Goal: Task Accomplishment & Management: Complete application form

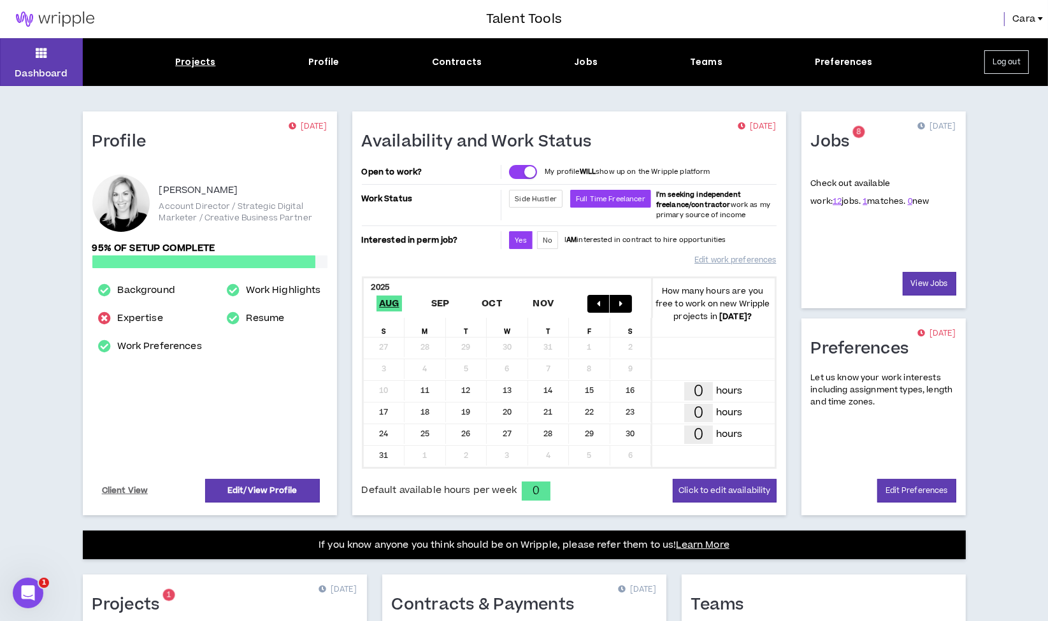
click at [196, 59] on div "Projects" at bounding box center [195, 61] width 40 height 13
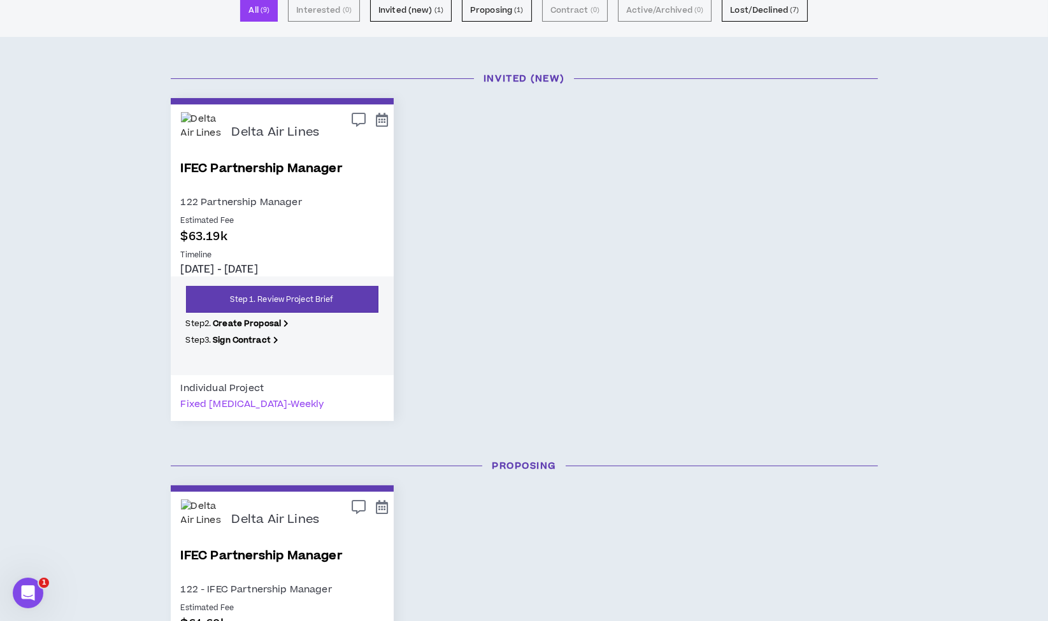
scroll to position [103, 0]
click at [300, 290] on link "Step 1. Review Project Brief" at bounding box center [282, 298] width 192 height 27
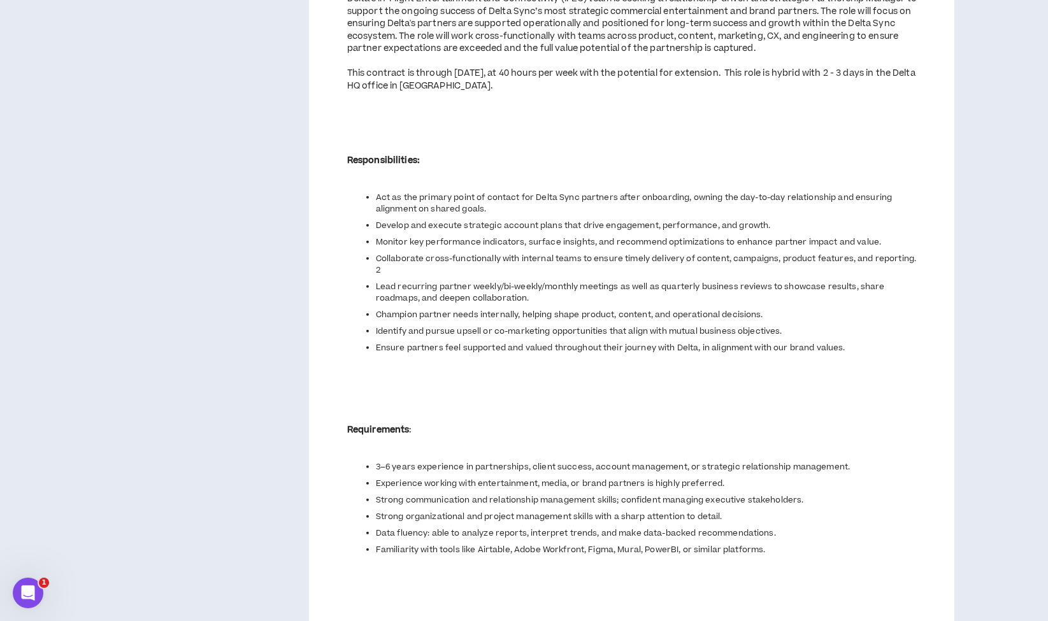
scroll to position [839, 0]
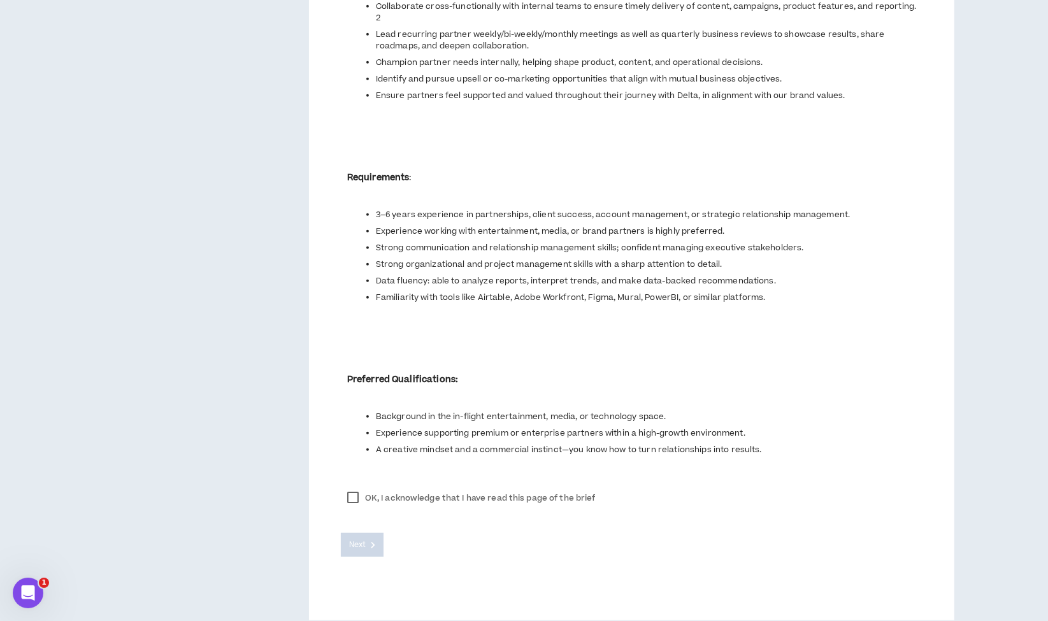
click at [354, 489] on label "OK, I acknowledge that I have read this page of the brief" at bounding box center [471, 498] width 261 height 19
click at [353, 539] on span "Next" at bounding box center [357, 545] width 17 height 12
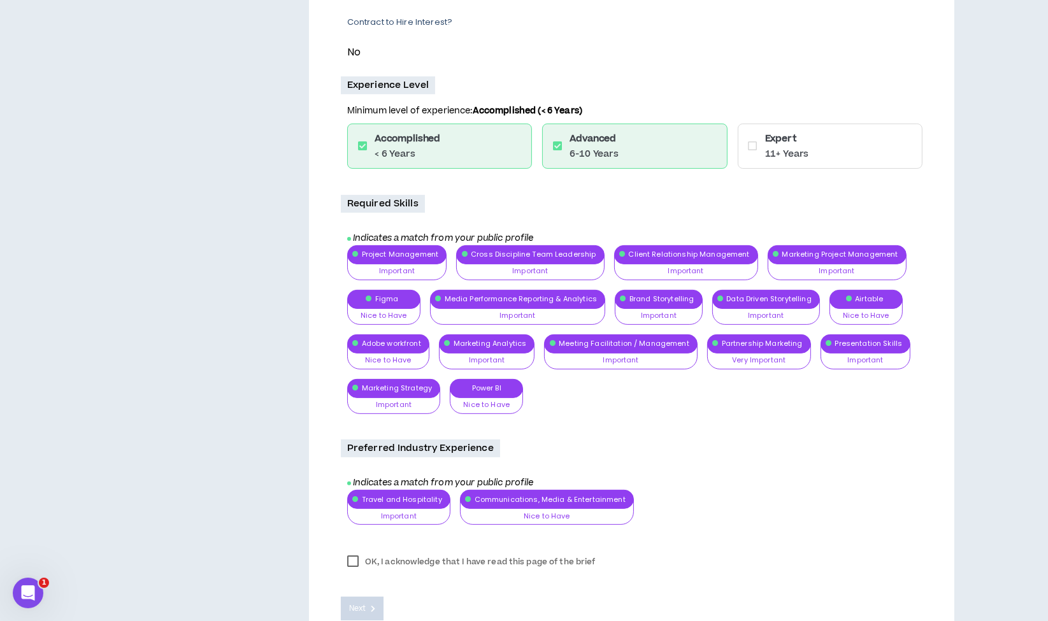
scroll to position [459, 0]
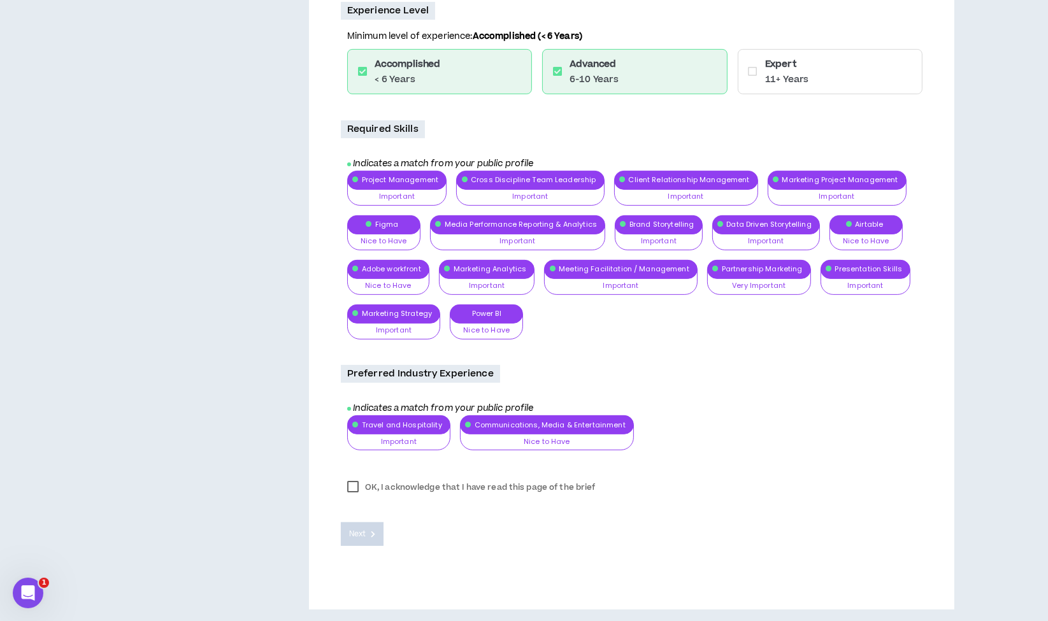
click at [352, 484] on label "OK, I acknowledge that I have read this page of the brief" at bounding box center [471, 487] width 261 height 19
click at [361, 537] on span "Next" at bounding box center [357, 534] width 17 height 12
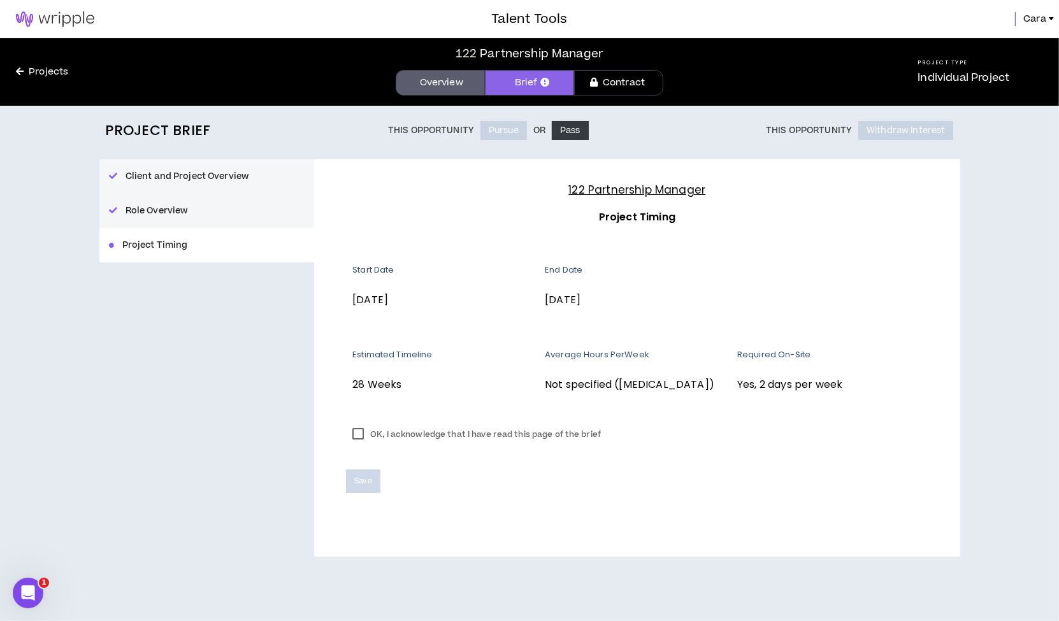
click at [358, 438] on label "OK, I acknowledge that I have read this page of the brief" at bounding box center [476, 434] width 261 height 19
click at [361, 486] on span "Save" at bounding box center [362, 481] width 17 height 12
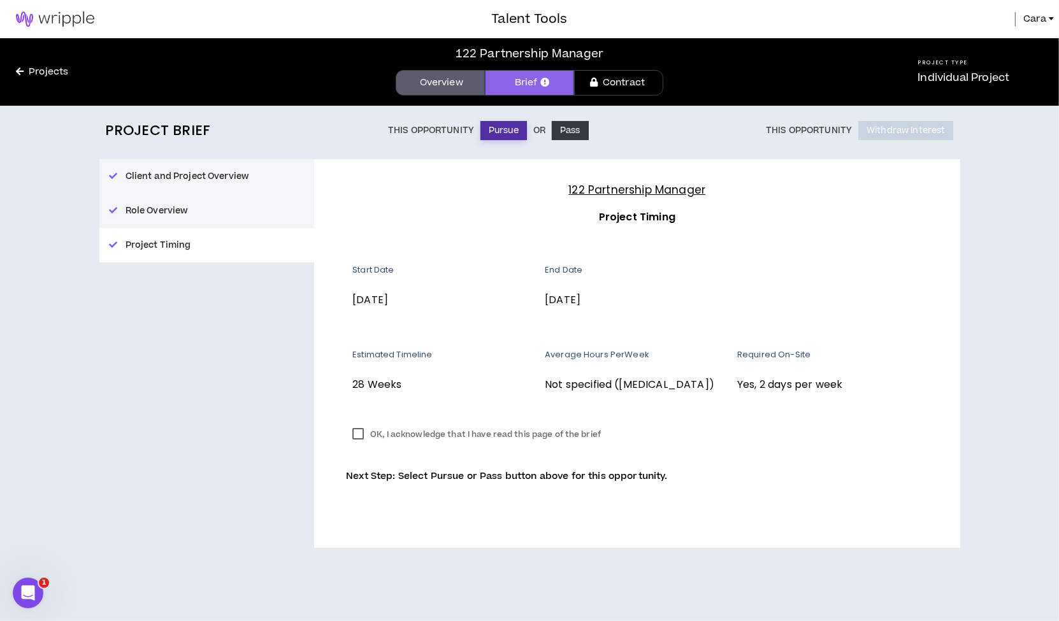
click at [505, 126] on button "Pursue" at bounding box center [503, 130] width 47 height 19
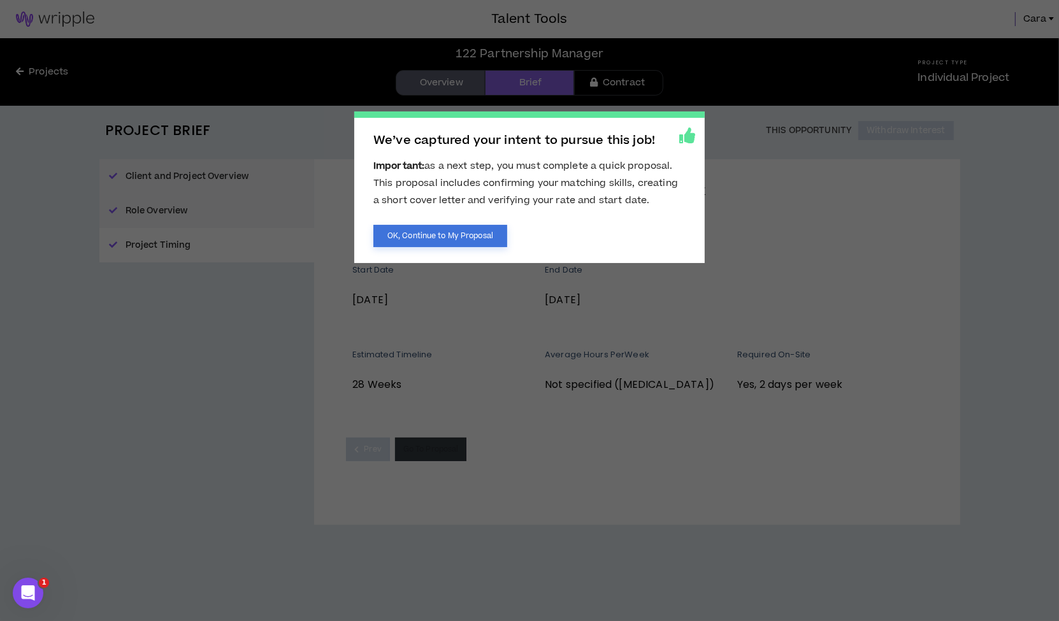
click at [443, 238] on button "OK, Continue to My Proposal" at bounding box center [440, 236] width 134 height 22
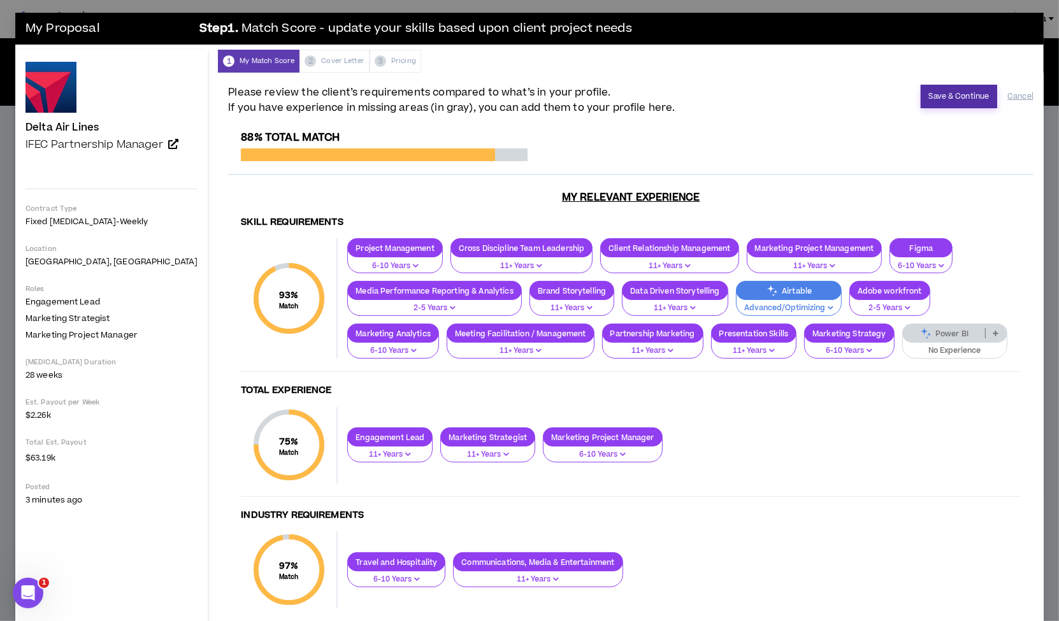
click at [936, 94] on button "Save & Continue" at bounding box center [959, 97] width 77 height 24
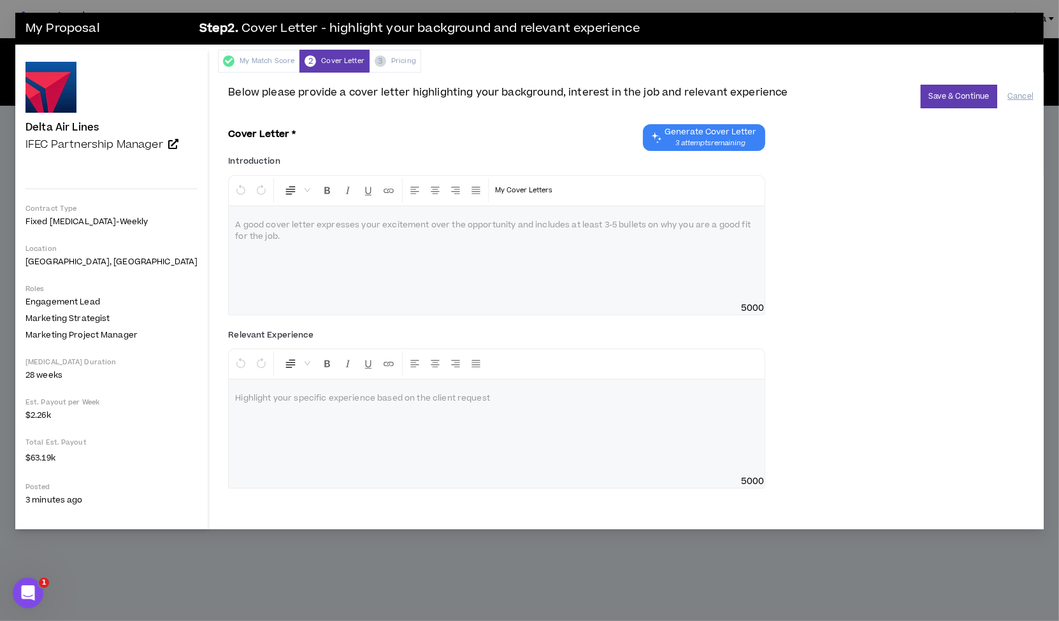
click at [705, 133] on span "Generate Cover Letter" at bounding box center [711, 132] width 92 height 10
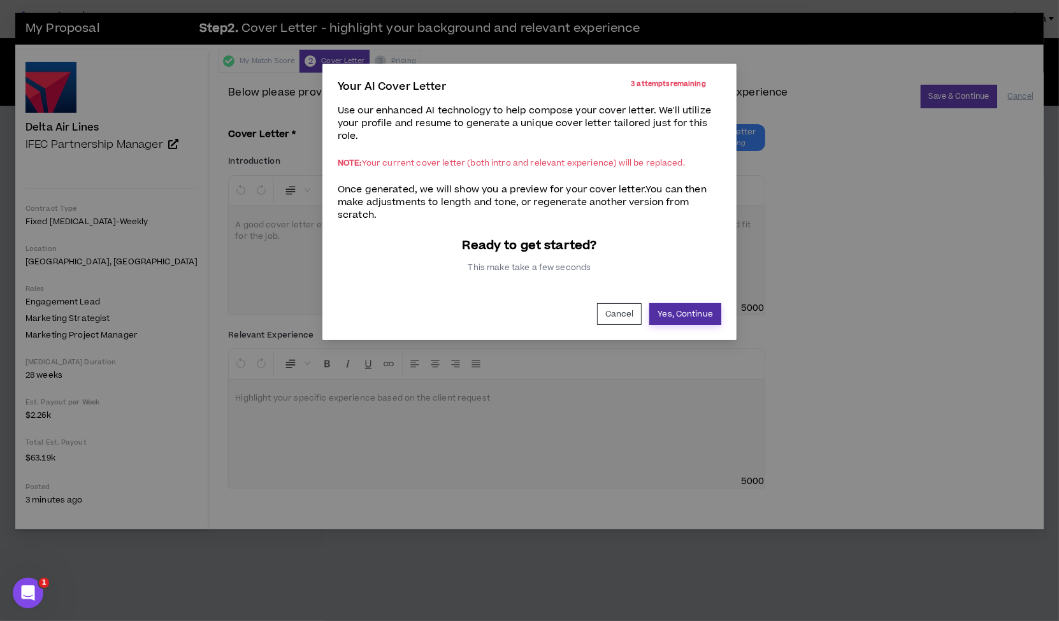
click at [688, 312] on button "Yes, Continue" at bounding box center [685, 314] width 72 height 22
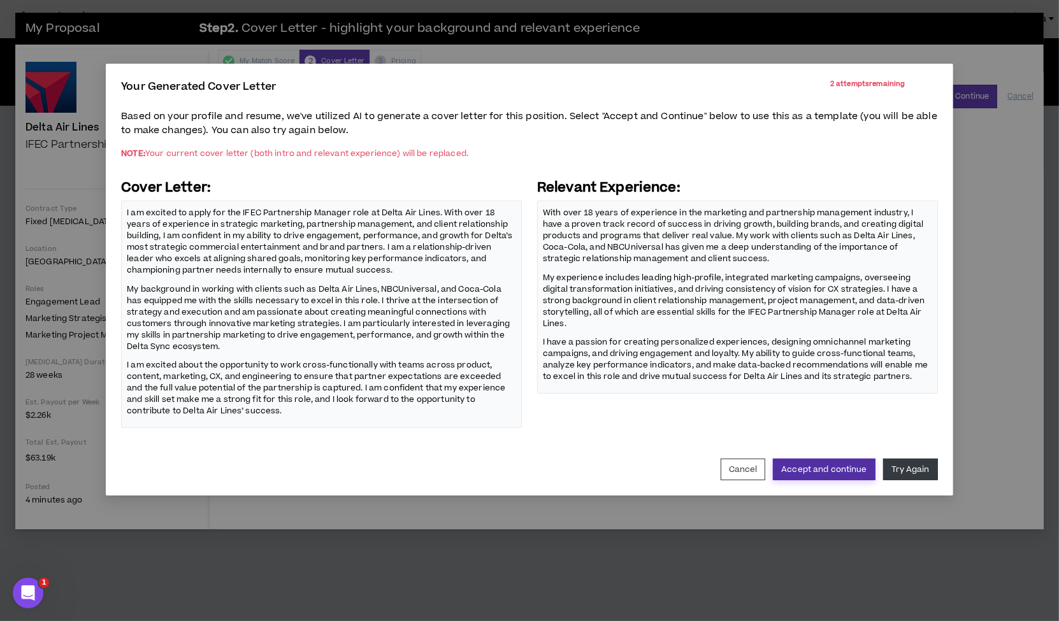
click at [848, 460] on button "Accept and continue" at bounding box center [824, 470] width 102 height 22
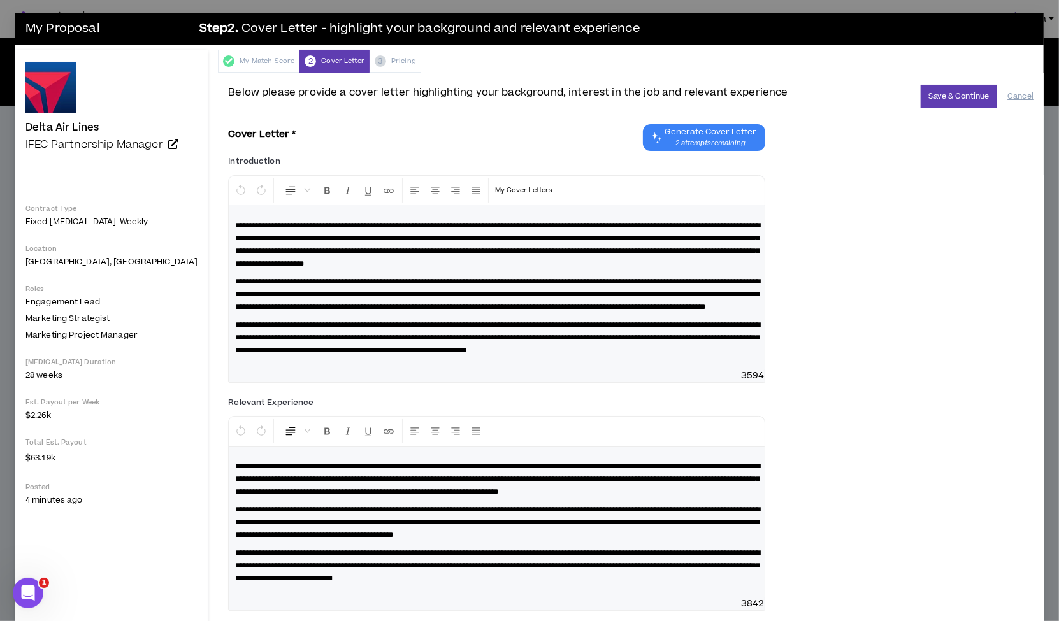
scroll to position [24, 0]
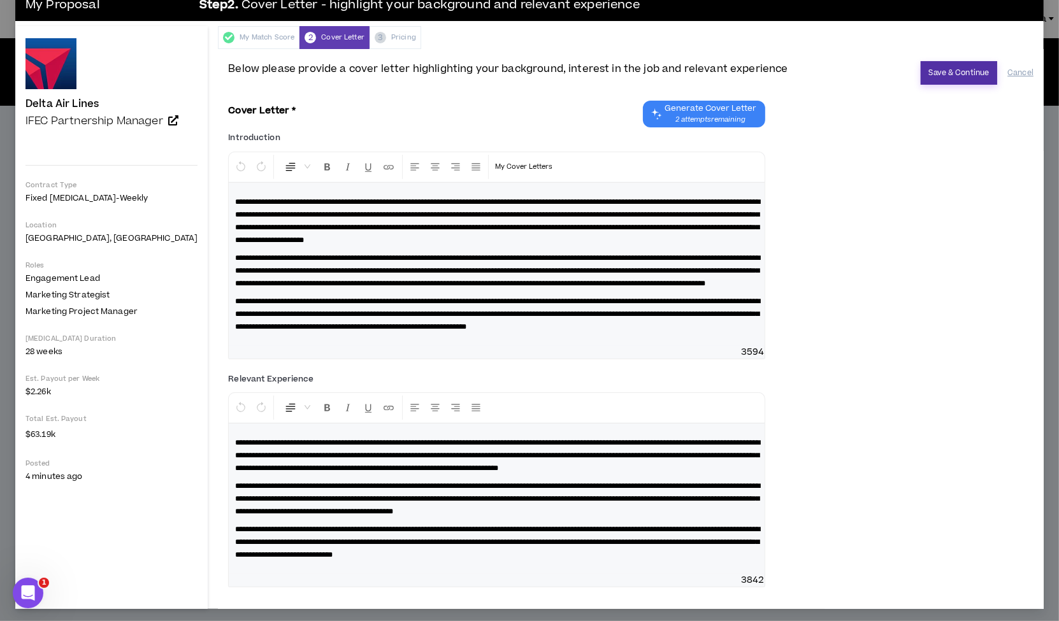
click at [956, 73] on button "Save & Continue" at bounding box center [959, 73] width 77 height 24
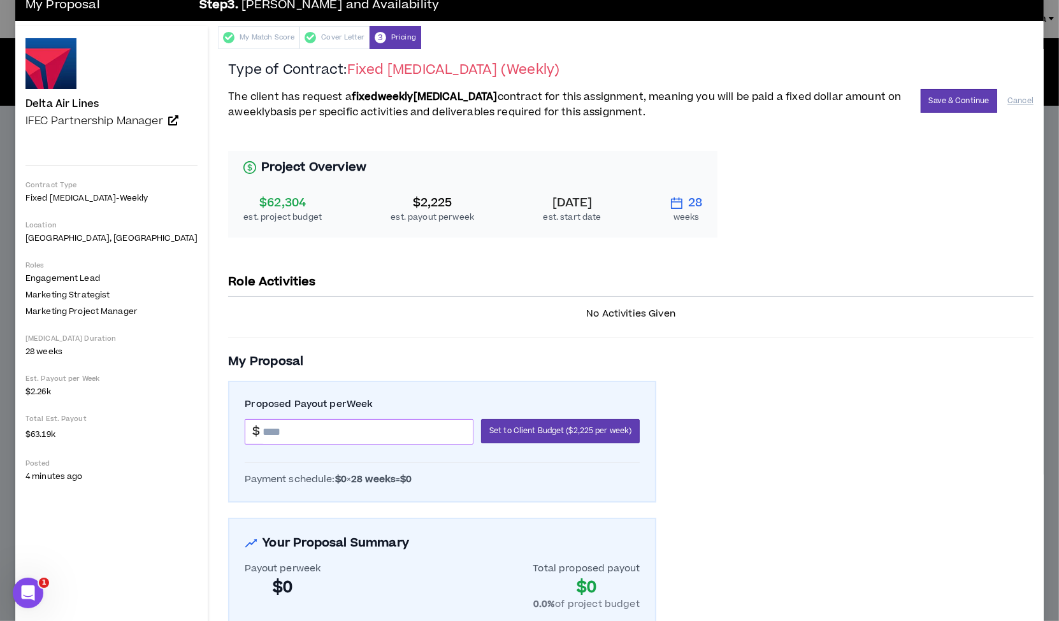
click at [336, 435] on input at bounding box center [368, 432] width 210 height 24
type input "*******"
click at [934, 104] on button "Save & Continue" at bounding box center [959, 101] width 77 height 24
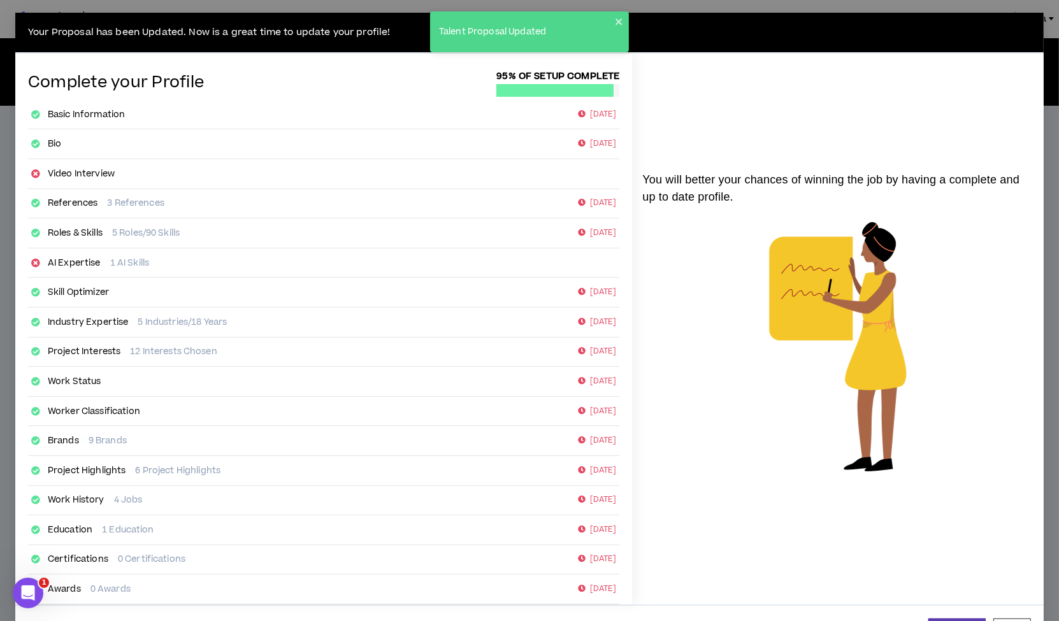
scroll to position [45, 0]
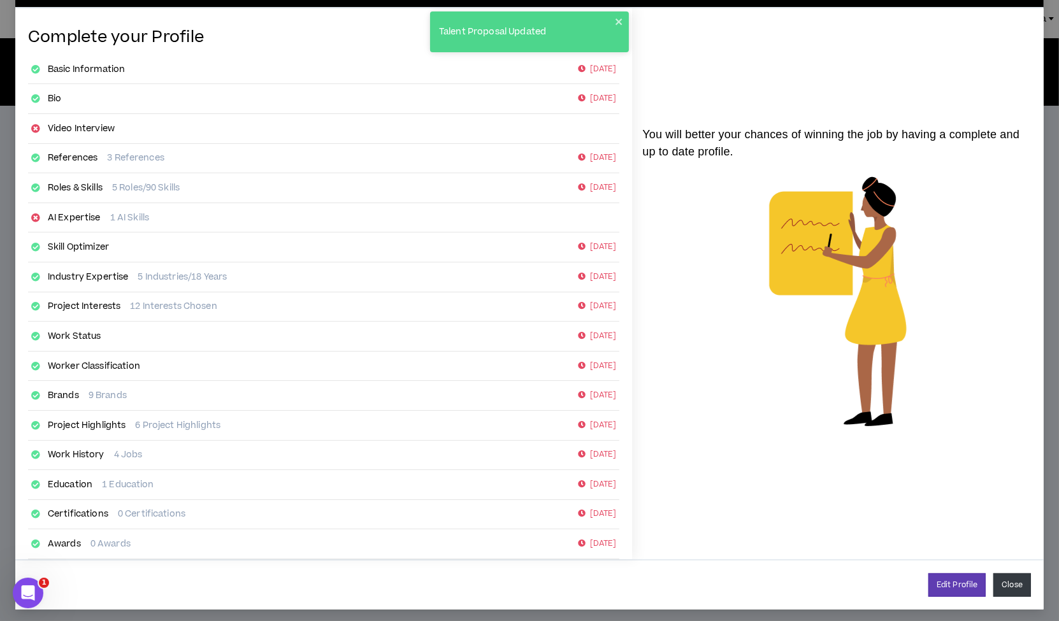
click at [1016, 584] on button "Close" at bounding box center [1012, 586] width 38 height 24
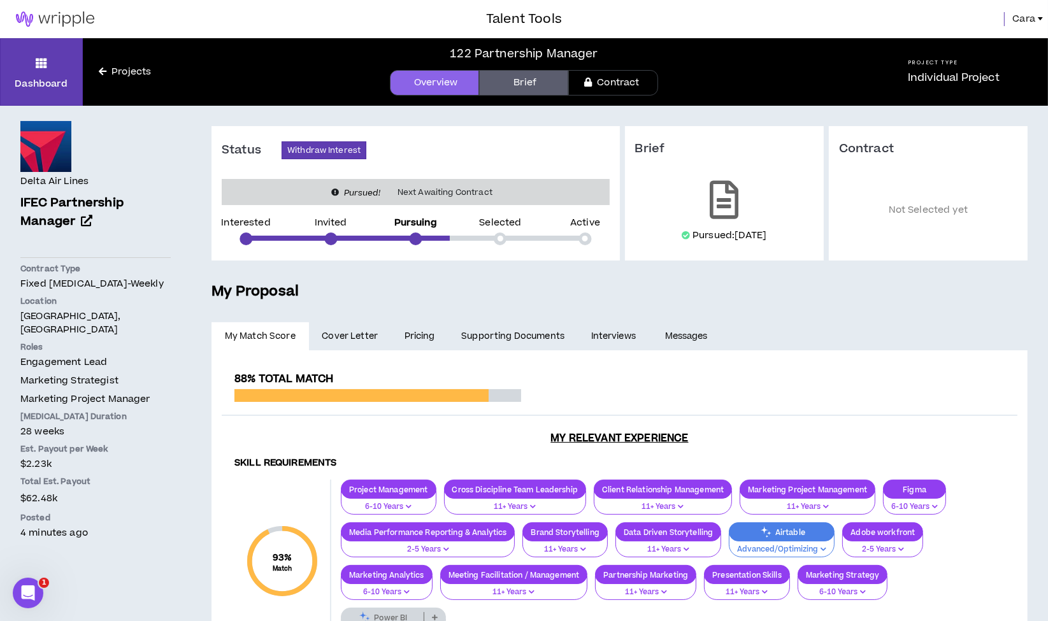
click at [1021, 20] on span "Cara" at bounding box center [1024, 19] width 23 height 14
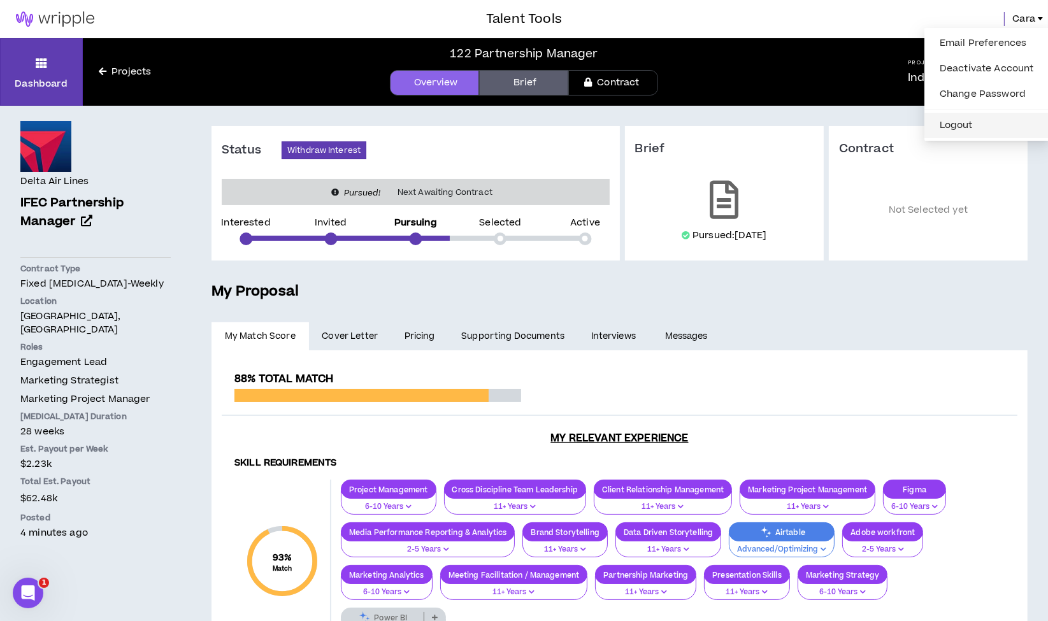
click at [967, 122] on button "Logout" at bounding box center [987, 125] width 110 height 19
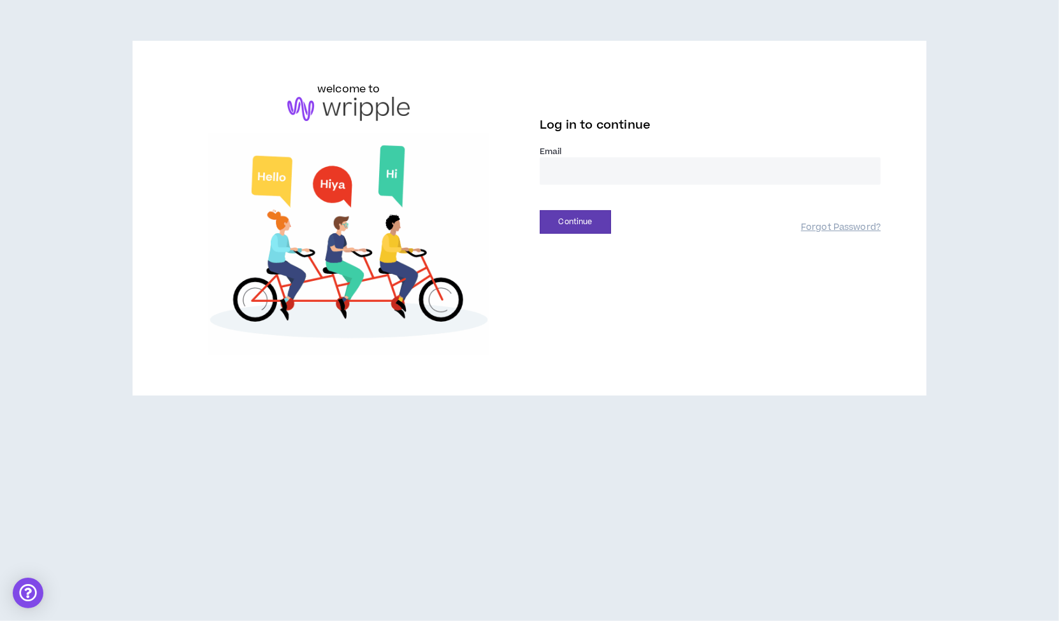
click at [612, 172] on input "email" at bounding box center [710, 170] width 341 height 27
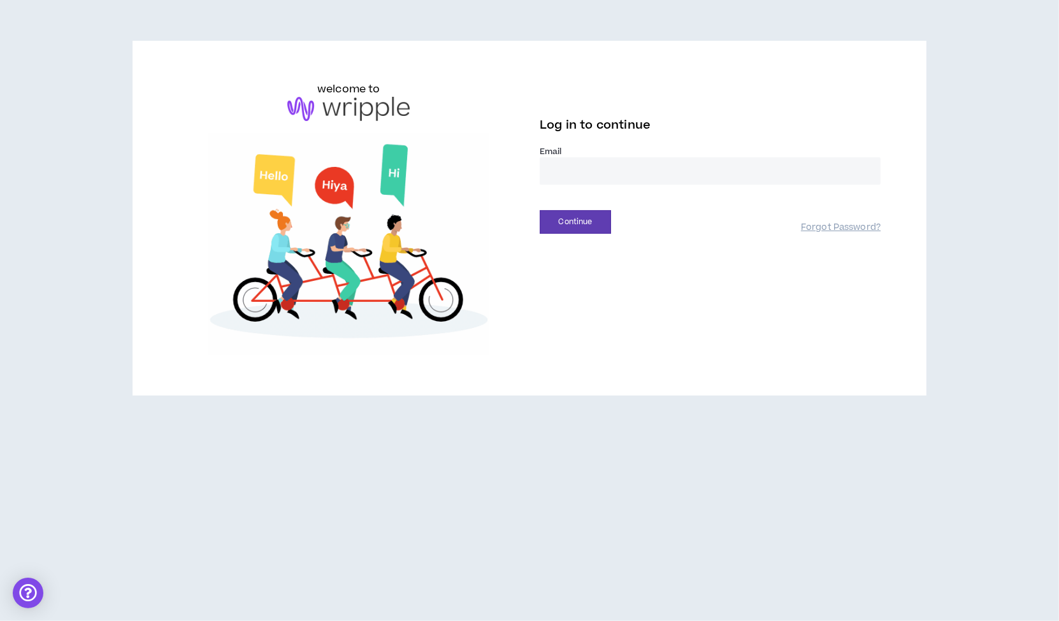
type input "**********"
click at [561, 224] on button "Continue" at bounding box center [575, 222] width 71 height 24
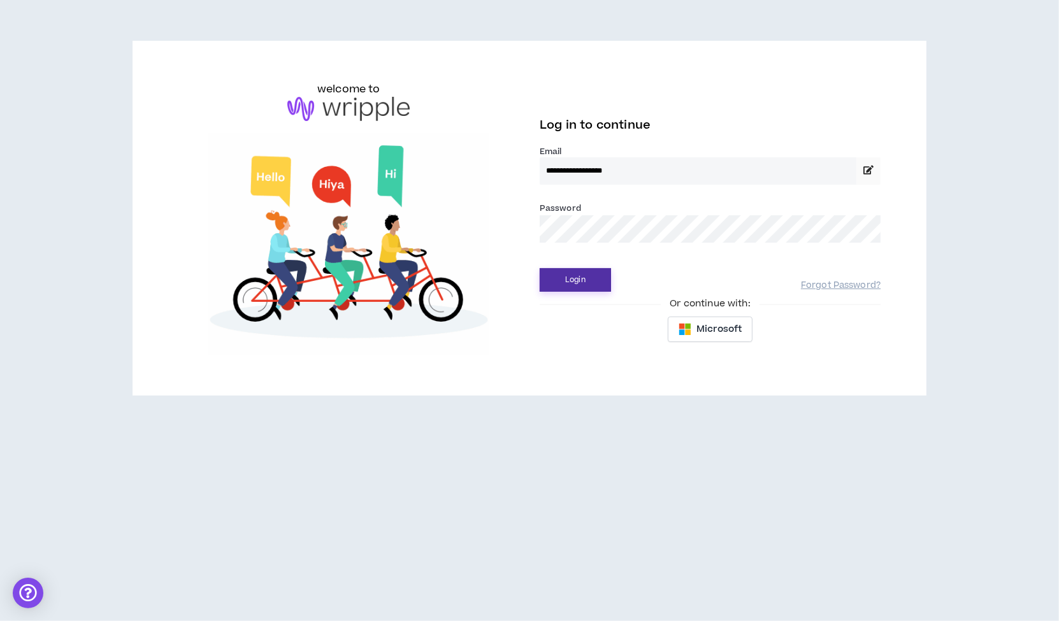
click at [560, 277] on button "Login" at bounding box center [575, 280] width 71 height 24
